Goal: Information Seeking & Learning: Compare options

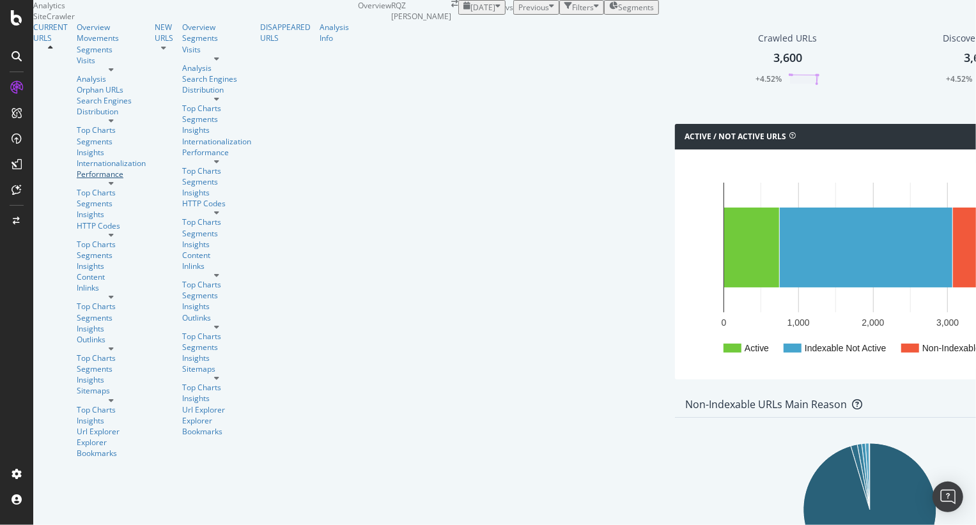
click at [77, 180] on div "Performance" at bounding box center [111, 174] width 69 height 11
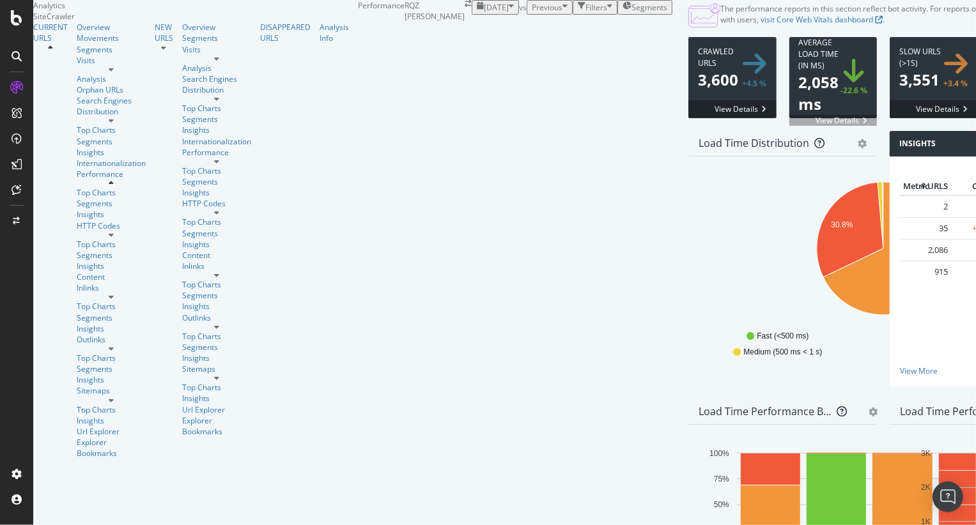
click at [509, 13] on div "button" at bounding box center [511, 7] width 5 height 11
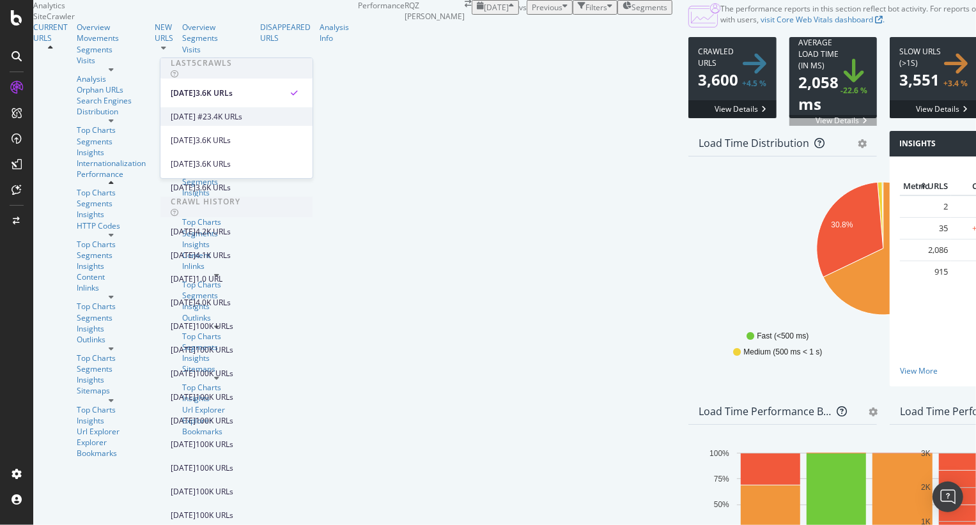
click at [242, 113] on div "3.4K URLs" at bounding box center [224, 117] width 35 height 12
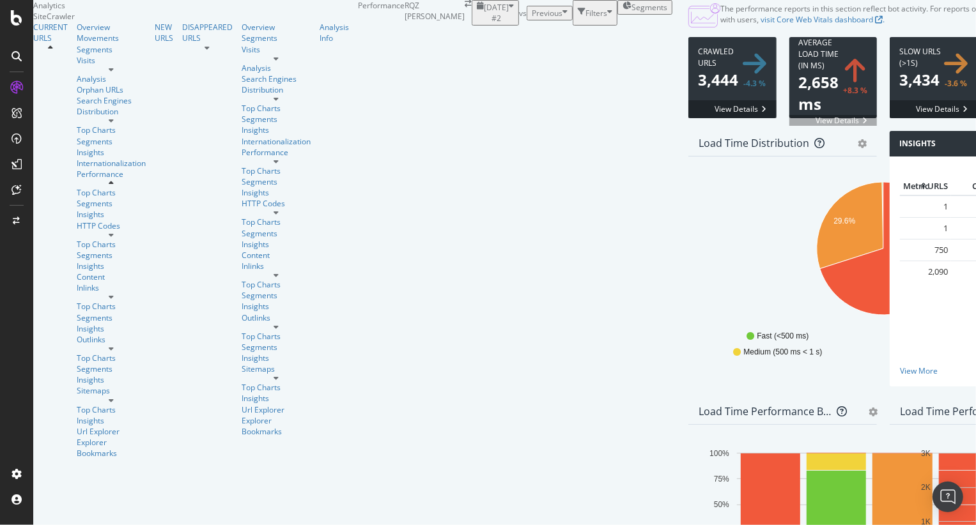
click at [484, 24] on span "[DATE] #2" at bounding box center [496, 13] width 25 height 22
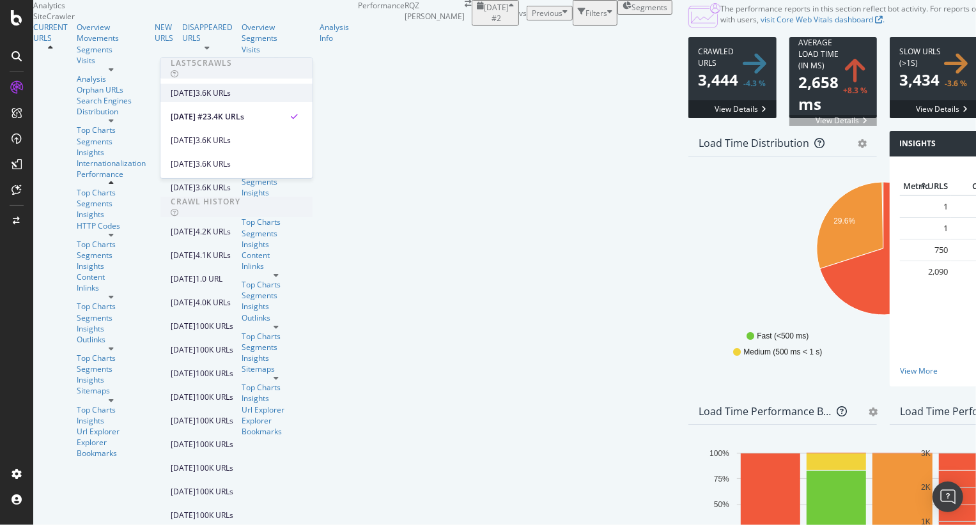
click at [231, 93] on div "3.6K URLs" at bounding box center [213, 94] width 35 height 12
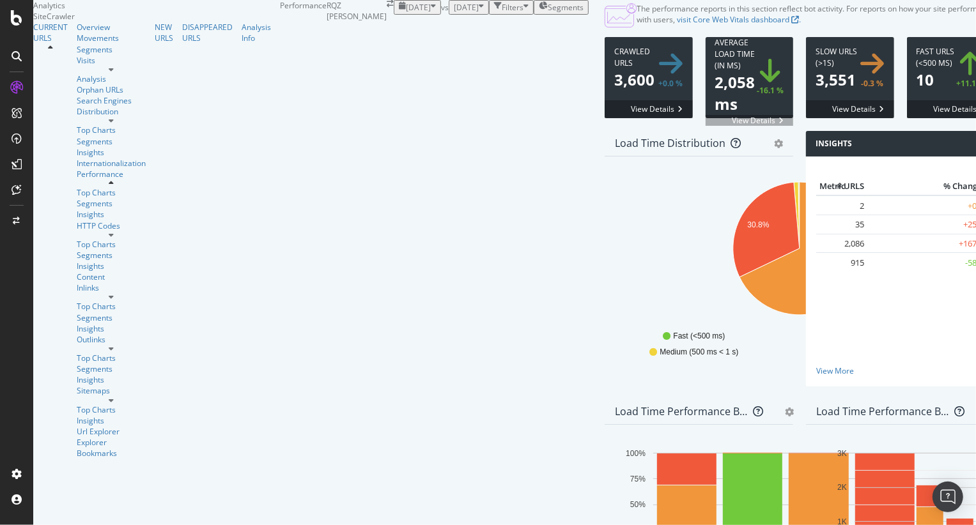
click at [406, 13] on span "[DATE]" at bounding box center [418, 7] width 25 height 11
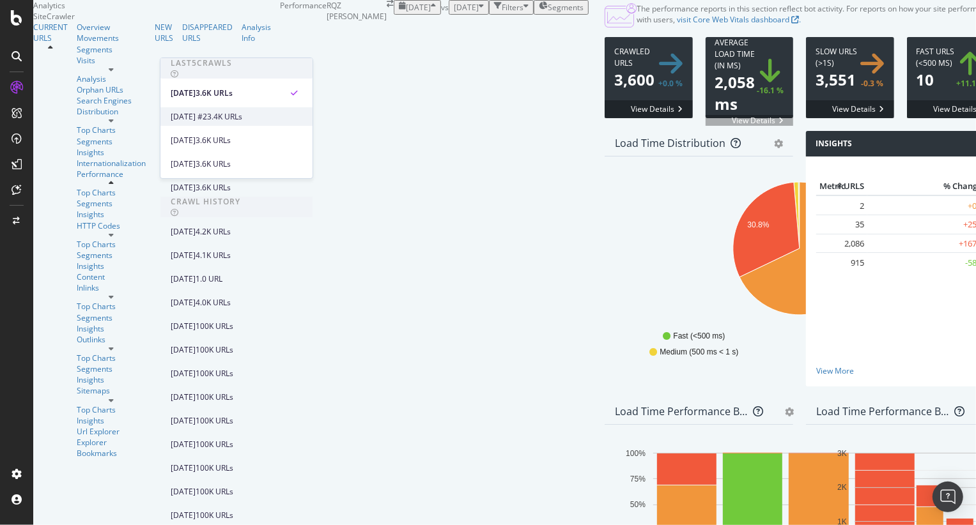
click at [207, 114] on div "[DATE] #2" at bounding box center [189, 117] width 36 height 12
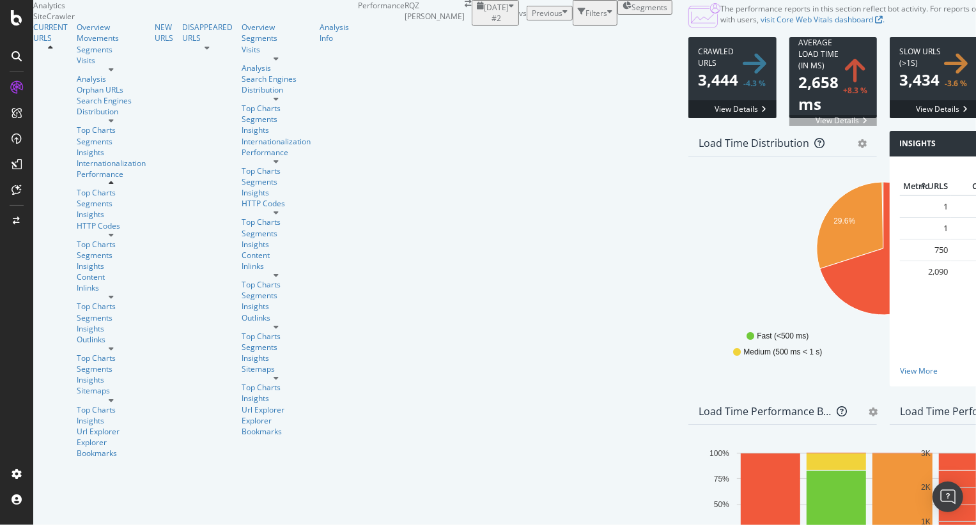
click at [484, 24] on span "[DATE] #2" at bounding box center [496, 13] width 25 height 22
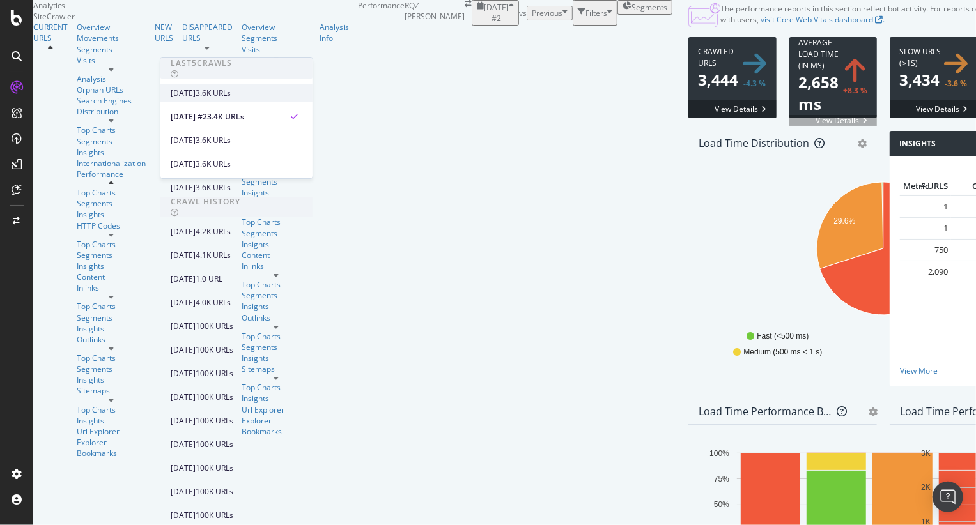
click at [224, 84] on div "2025 Oct. 14th 3.6K URLs" at bounding box center [236, 93] width 152 height 19
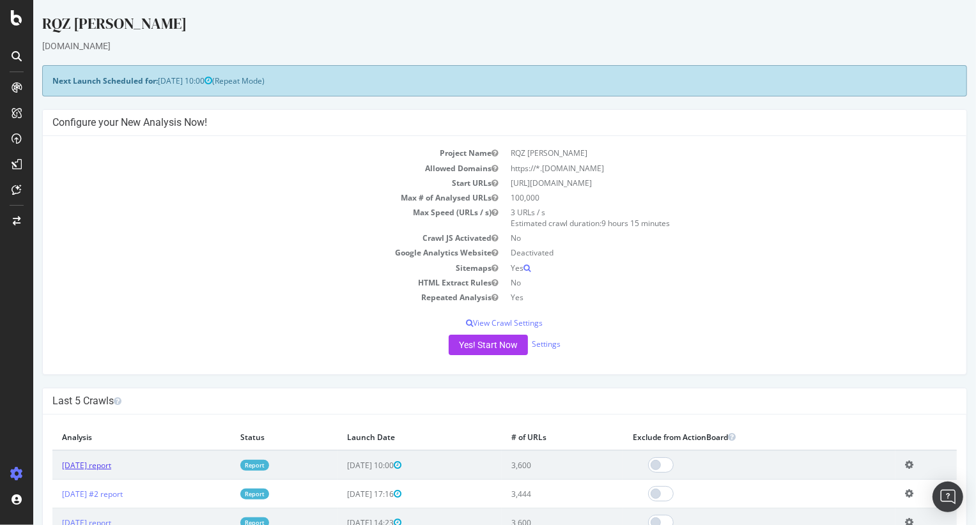
click at [106, 467] on link "[DATE] report" at bounding box center [85, 465] width 49 height 11
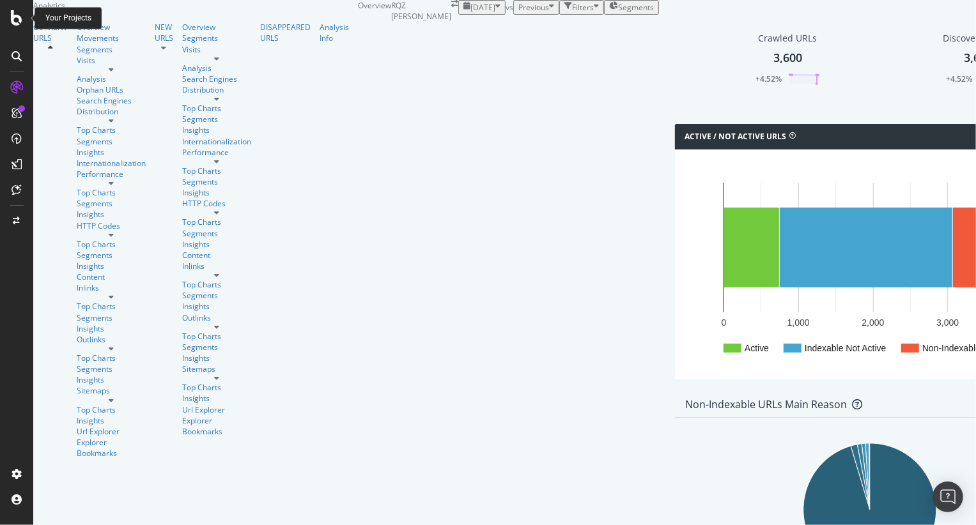
click at [24, 17] on div at bounding box center [16, 17] width 31 height 15
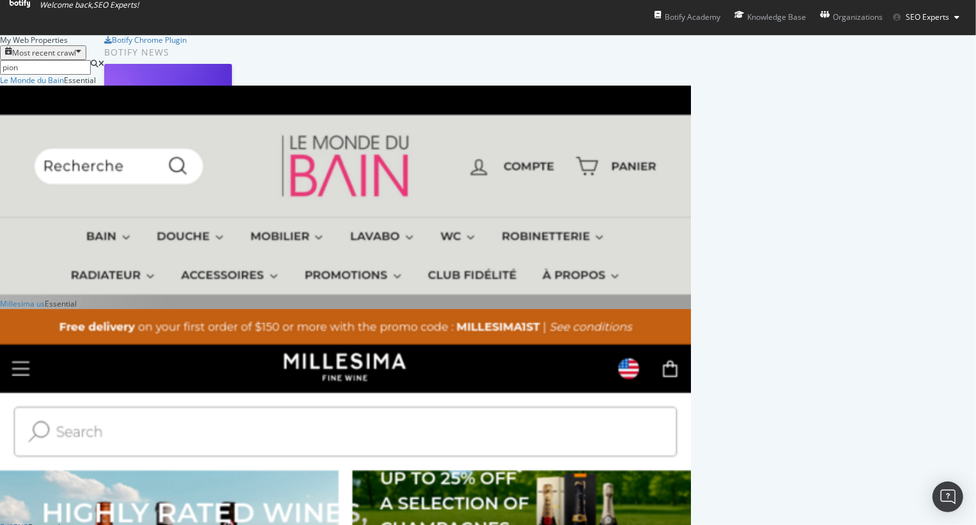
scroll to position [439, 682]
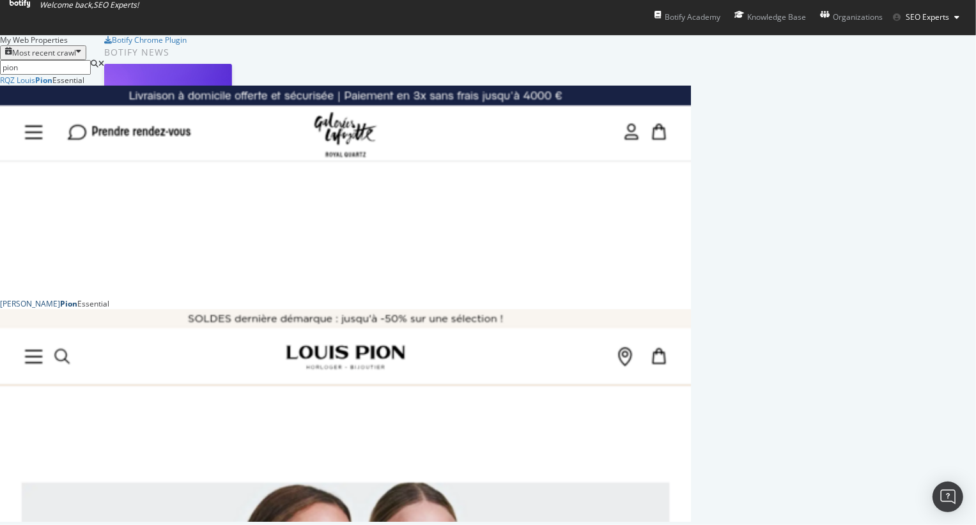
type input "pion"
click at [77, 309] on div "[PERSON_NAME]" at bounding box center [38, 304] width 77 height 11
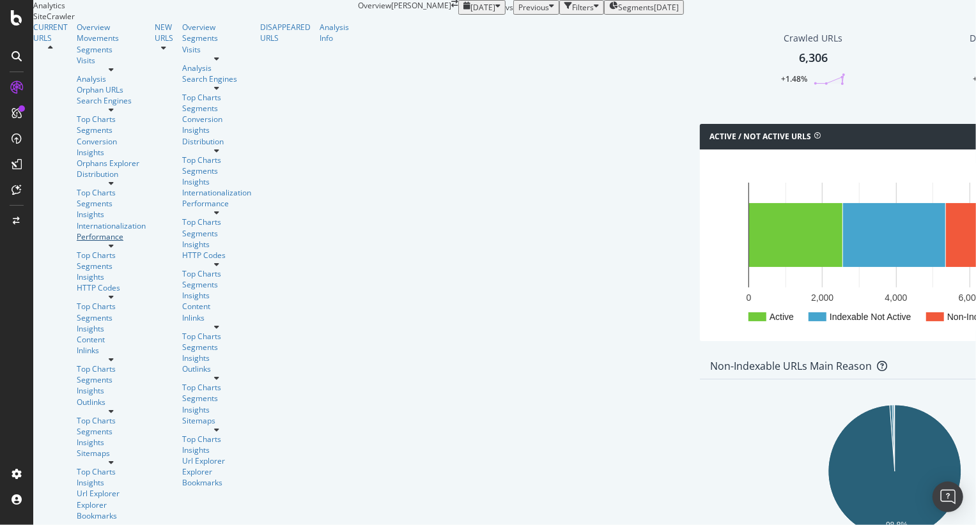
click at [77, 231] on div "Performance" at bounding box center [111, 236] width 69 height 11
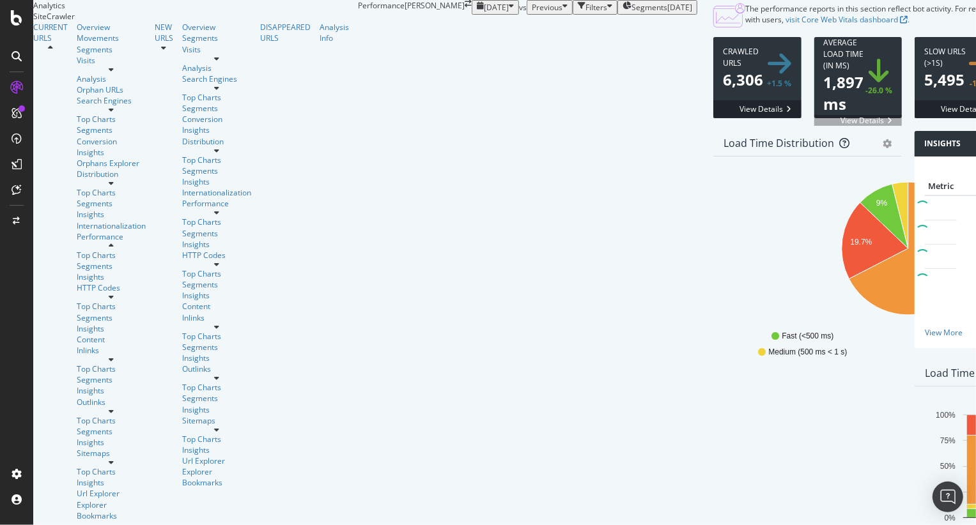
click at [509, 13] on div "button" at bounding box center [511, 7] width 5 height 11
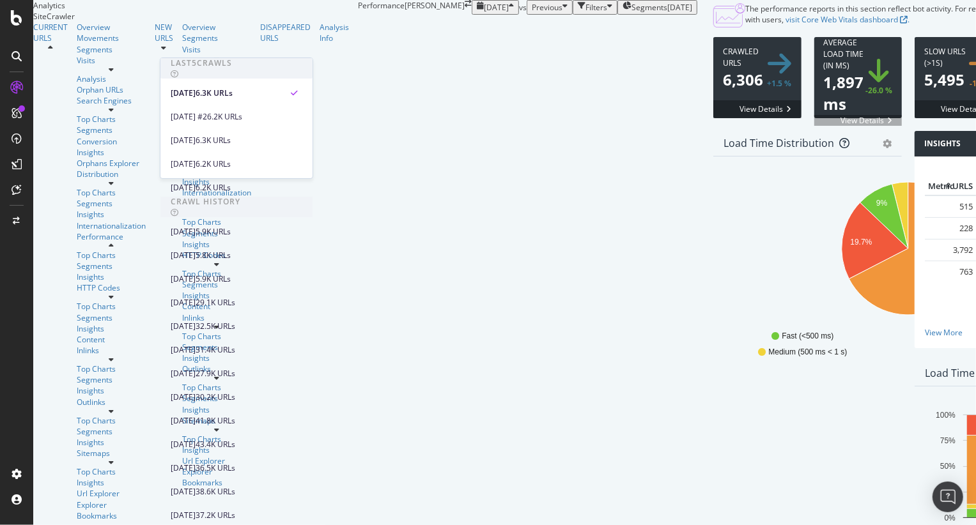
click at [204, 105] on div "[DATE] #2 6.2K URLs" at bounding box center [236, 114] width 152 height 24
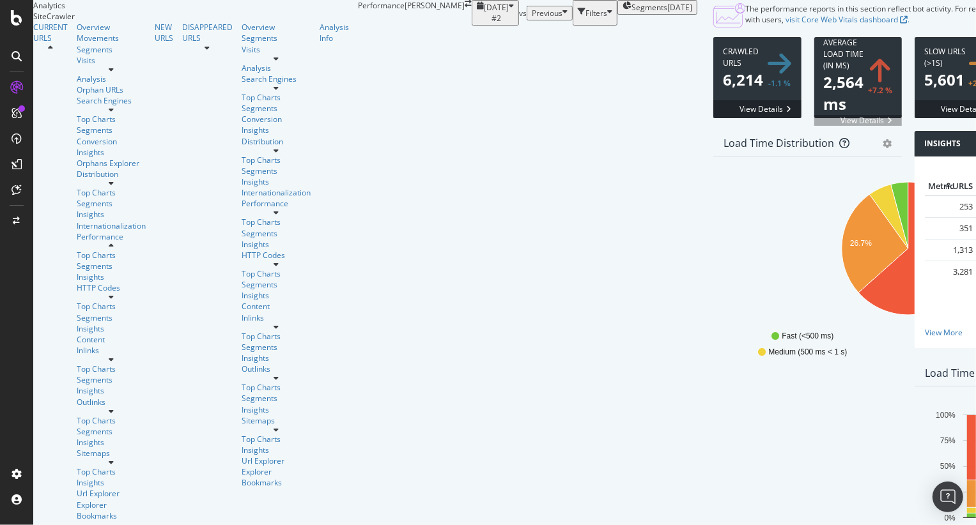
click at [697, 26] on div "[DATE] #2 vs Previous Filters Segments [DATE]" at bounding box center [585, 13] width 226 height 26
